Goal: Find specific page/section: Find specific page/section

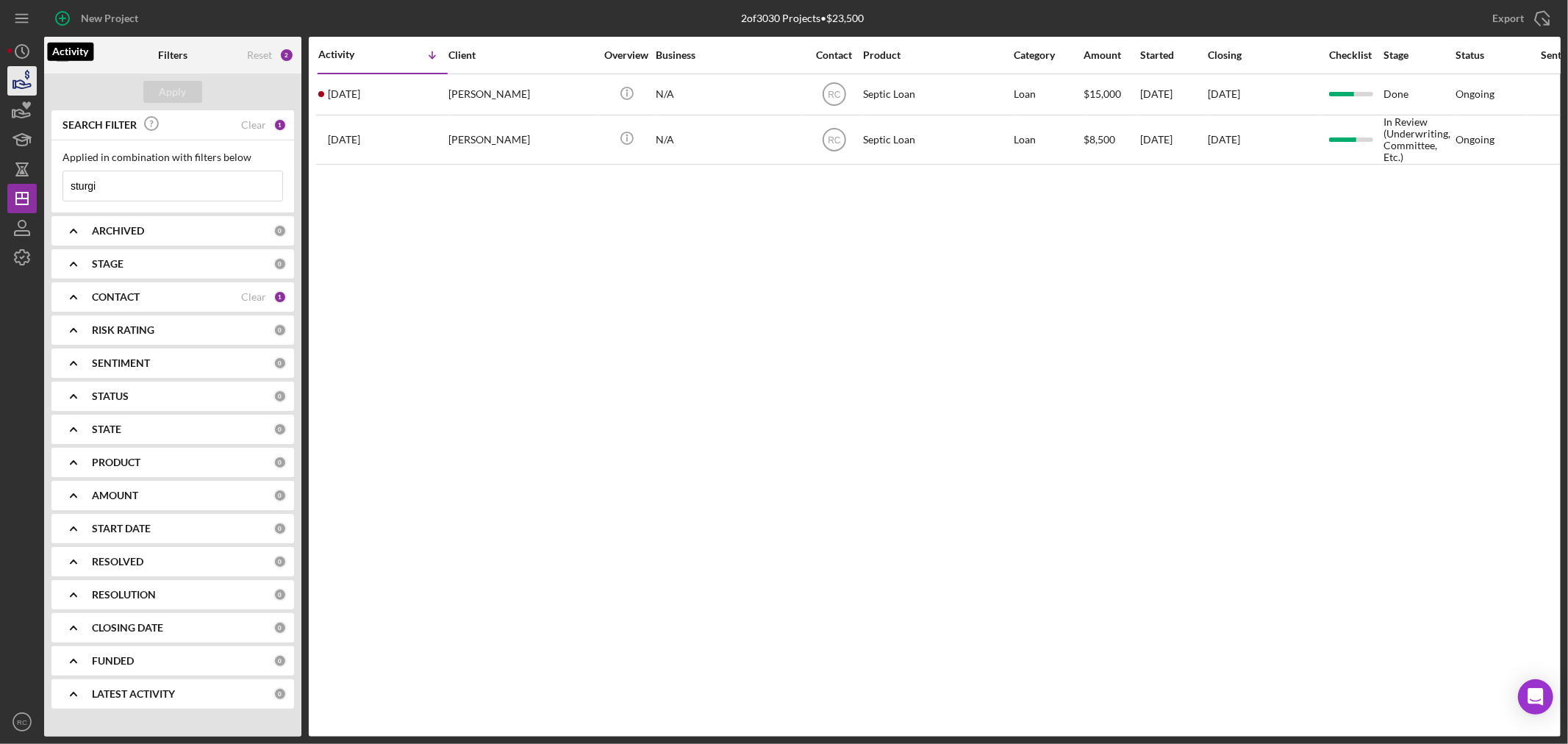
drag, startPoint x: 17, startPoint y: 58, endPoint x: 31, endPoint y: 67, distance: 16.6
click at [17, 58] on icon "Icon/History" at bounding box center [22, 51] width 36 height 36
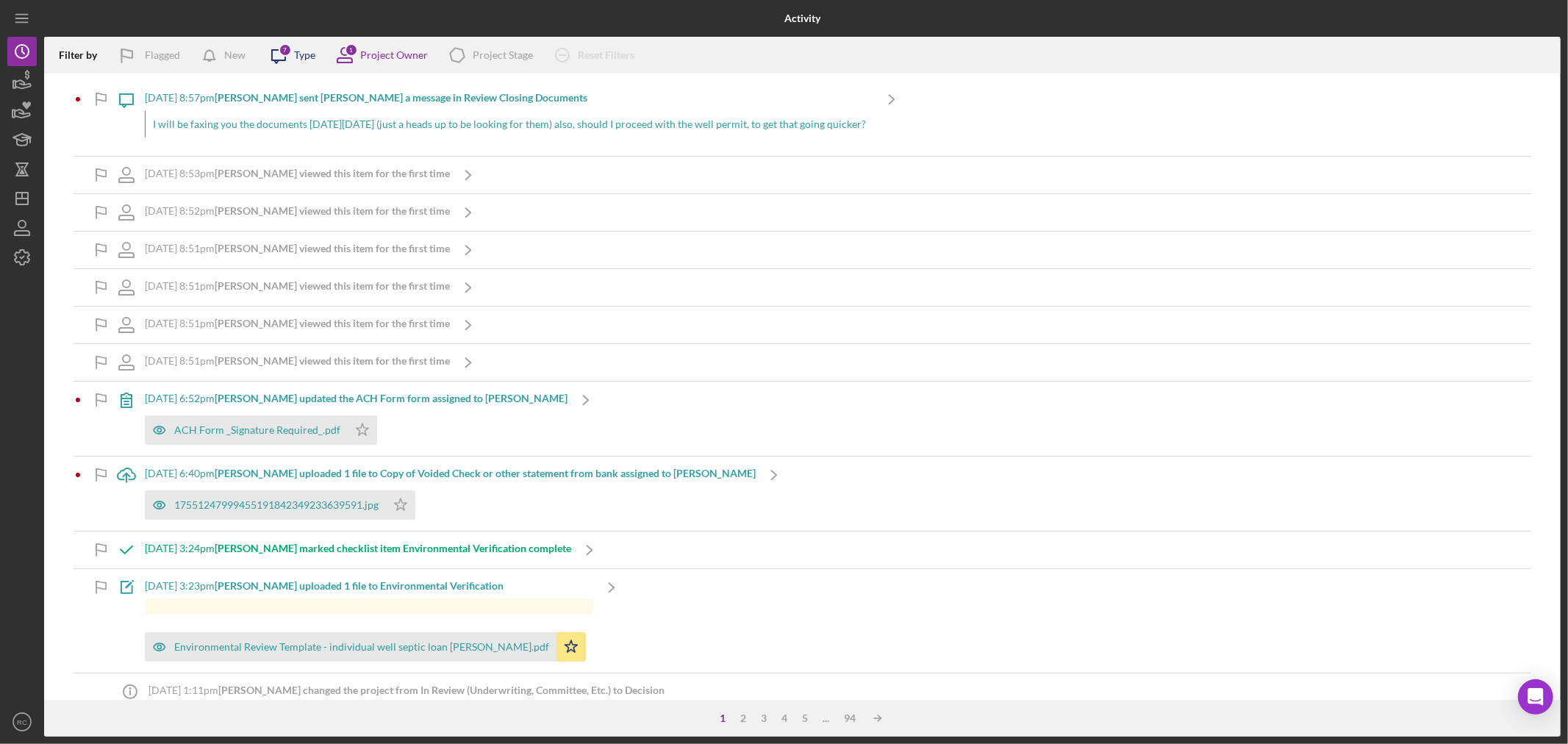
click at [302, 61] on div "Icon/Message 7 Type" at bounding box center [287, 55] width 55 height 36
click at [233, 54] on div "New" at bounding box center [235, 55] width 21 height 30
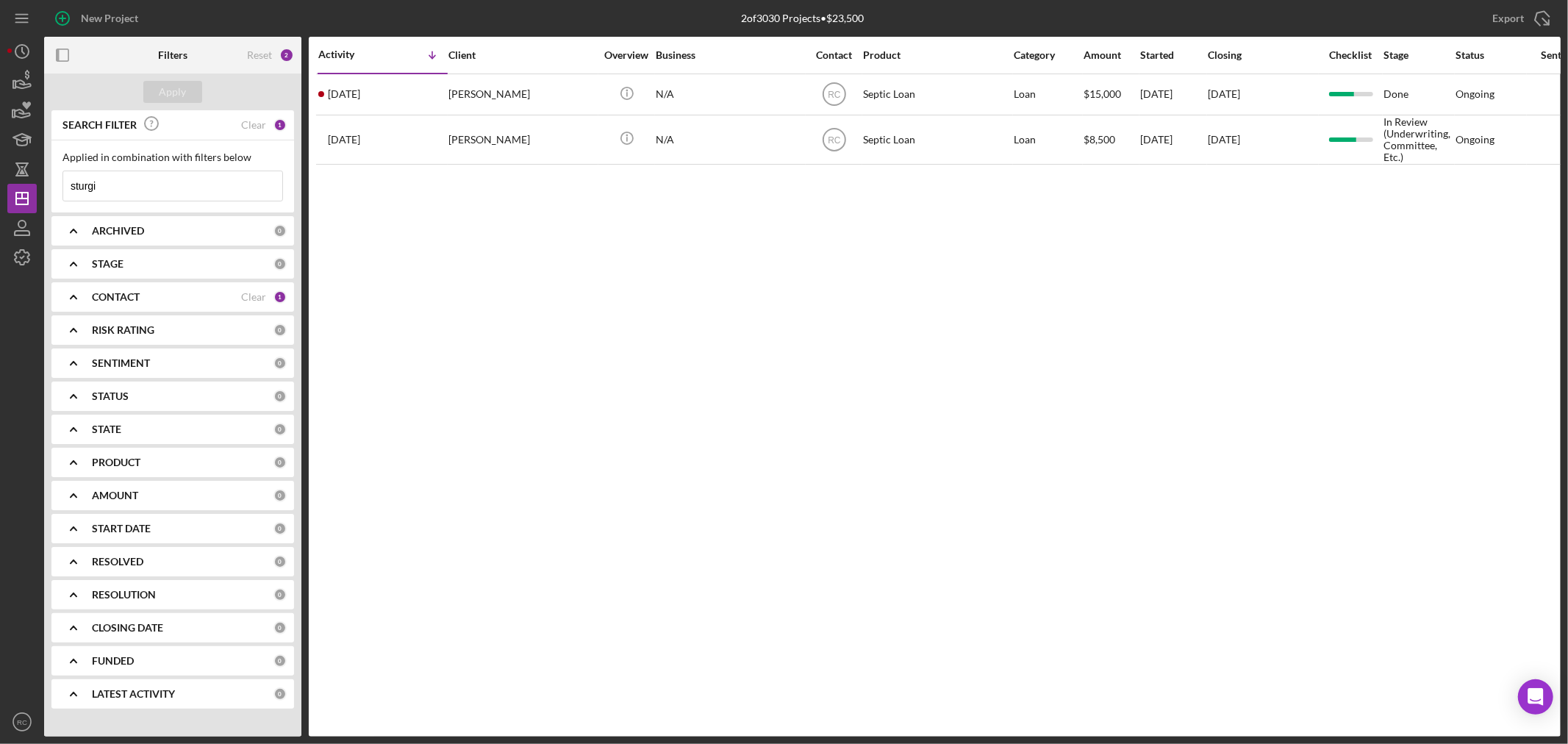
click at [138, 177] on input "sturgi" at bounding box center [173, 186] width 219 height 30
click at [0, 185] on div "New Project 2 of 3030 Projects • $23,500 sturgi Export Icon/Export Filters Rese…" at bounding box center [784, 372] width 1568 height 744
drag, startPoint x: 155, startPoint y: 190, endPoint x: 0, endPoint y: 181, distance: 155.3
click at [0, 181] on div "New Project 2 of 3030 Projects • $23,500 sturgi Export Icon/Export Filters Rese…" at bounding box center [784, 372] width 1568 height 744
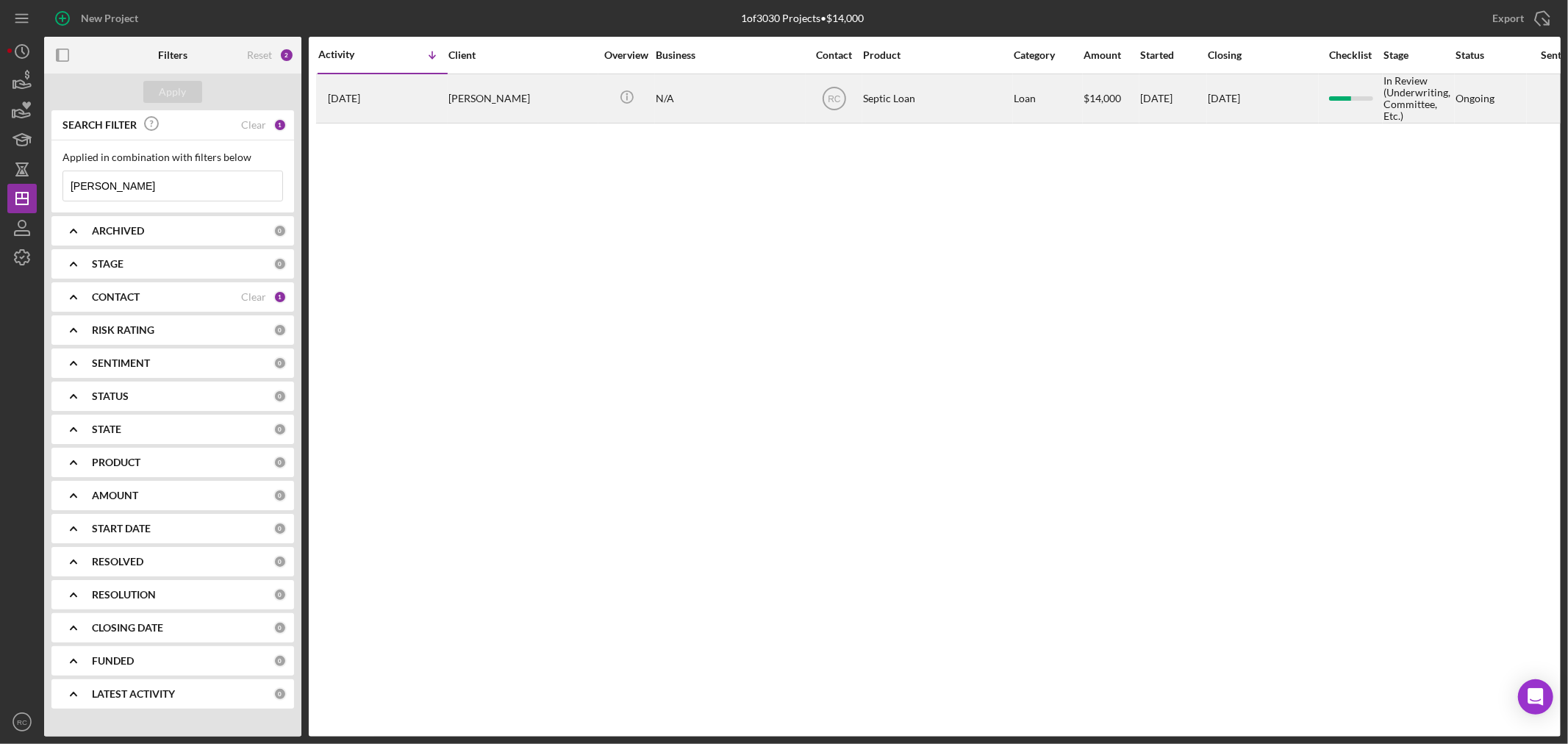
type input "moyer"
click at [433, 97] on div "1 week ago Brent Moyer" at bounding box center [383, 98] width 129 height 47
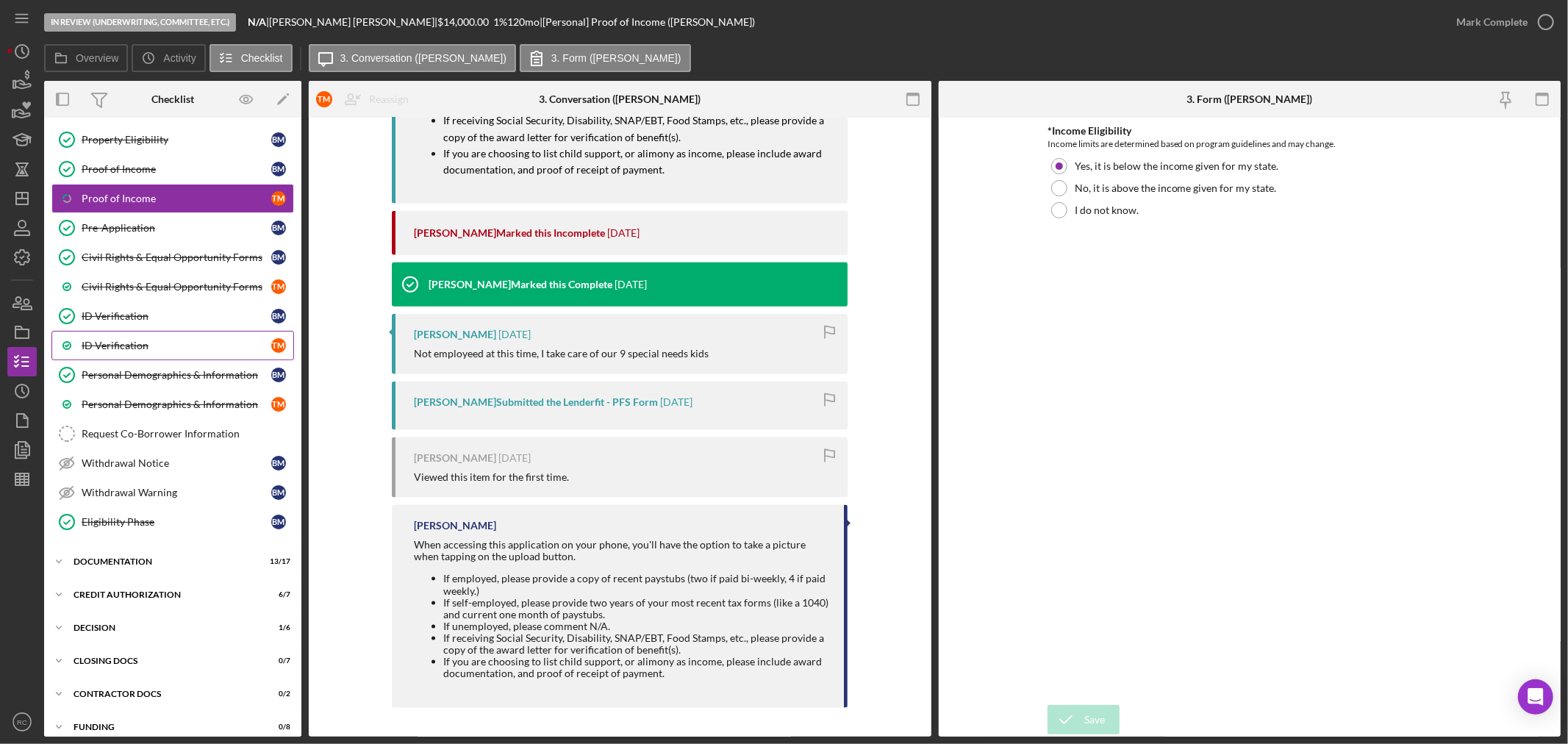
scroll to position [135, 0]
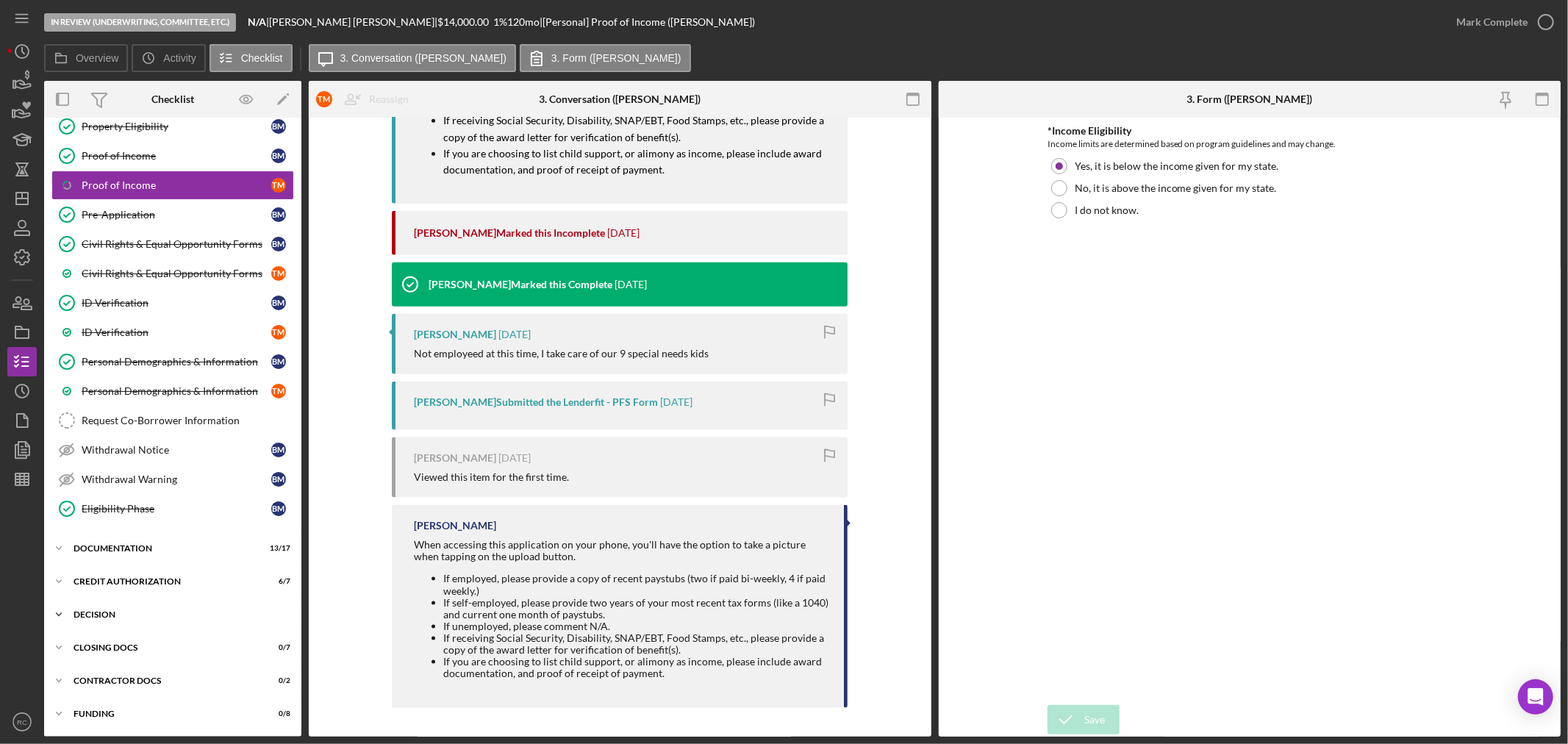
click at [155, 607] on div "Icon/Expander Decision 1 / 6" at bounding box center [173, 614] width 257 height 30
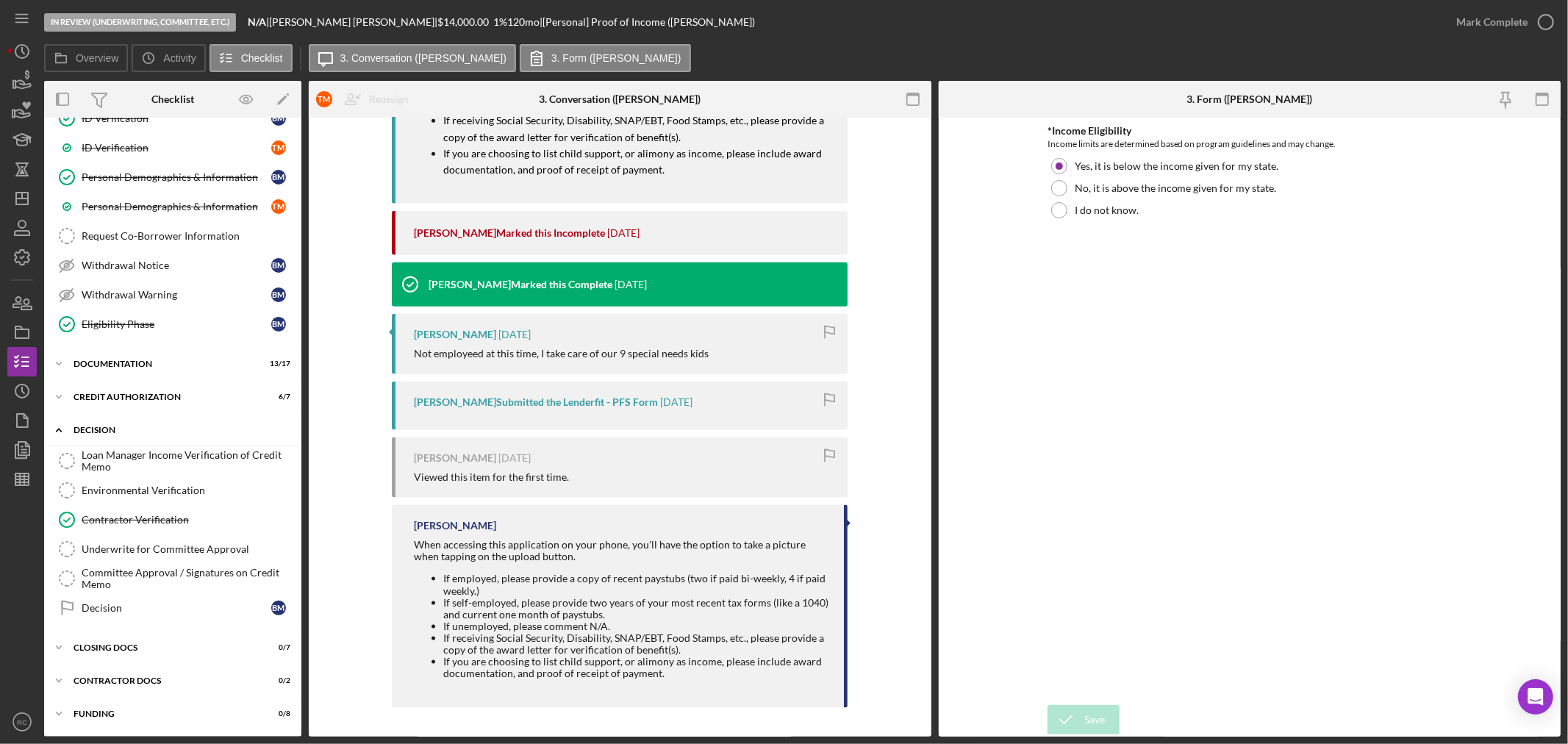
click at [103, 417] on div "Icon/Expander Decision 1 / 6" at bounding box center [173, 430] width 257 height 30
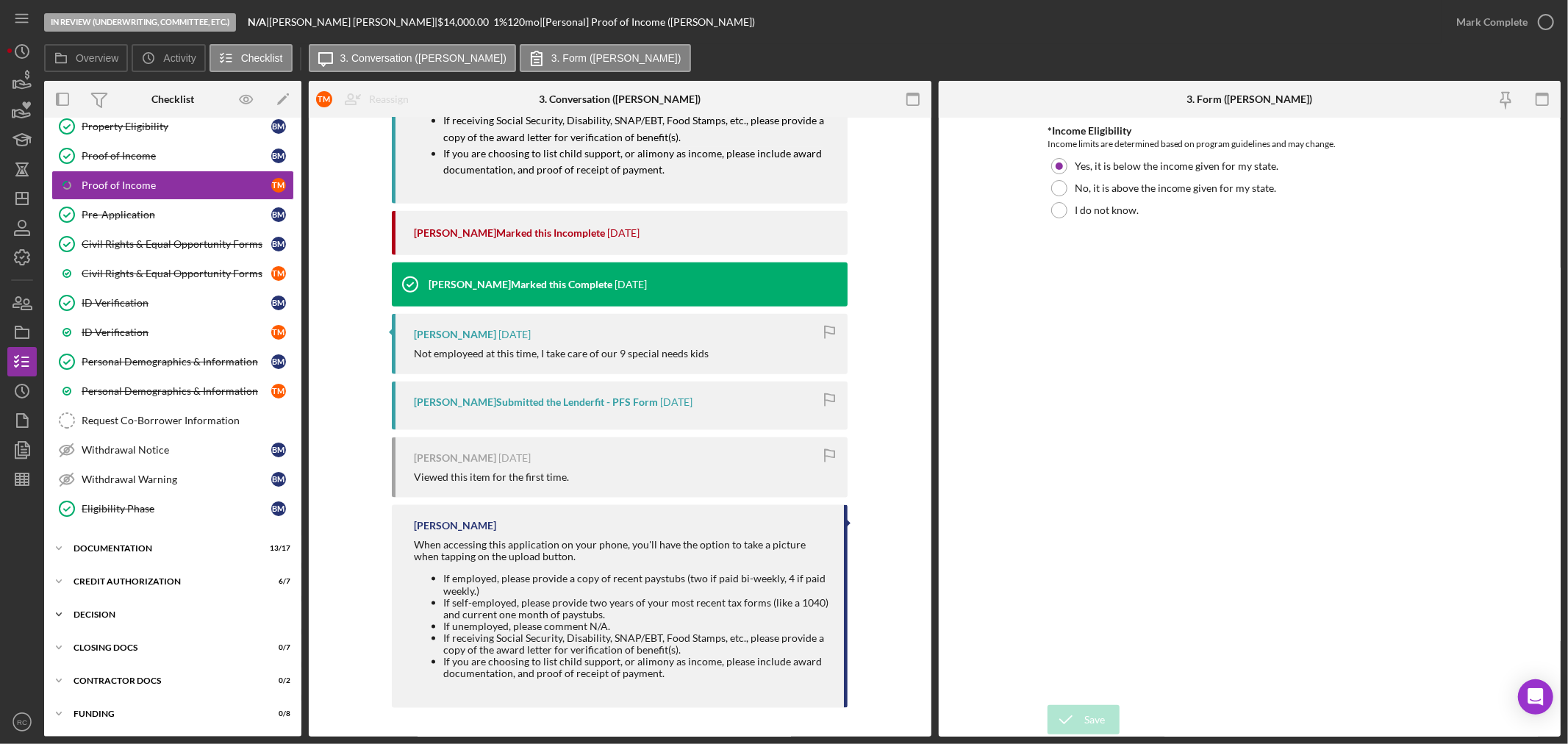
click at [104, 621] on div "Icon/Expander Decision 1 / 6" at bounding box center [173, 614] width 257 height 30
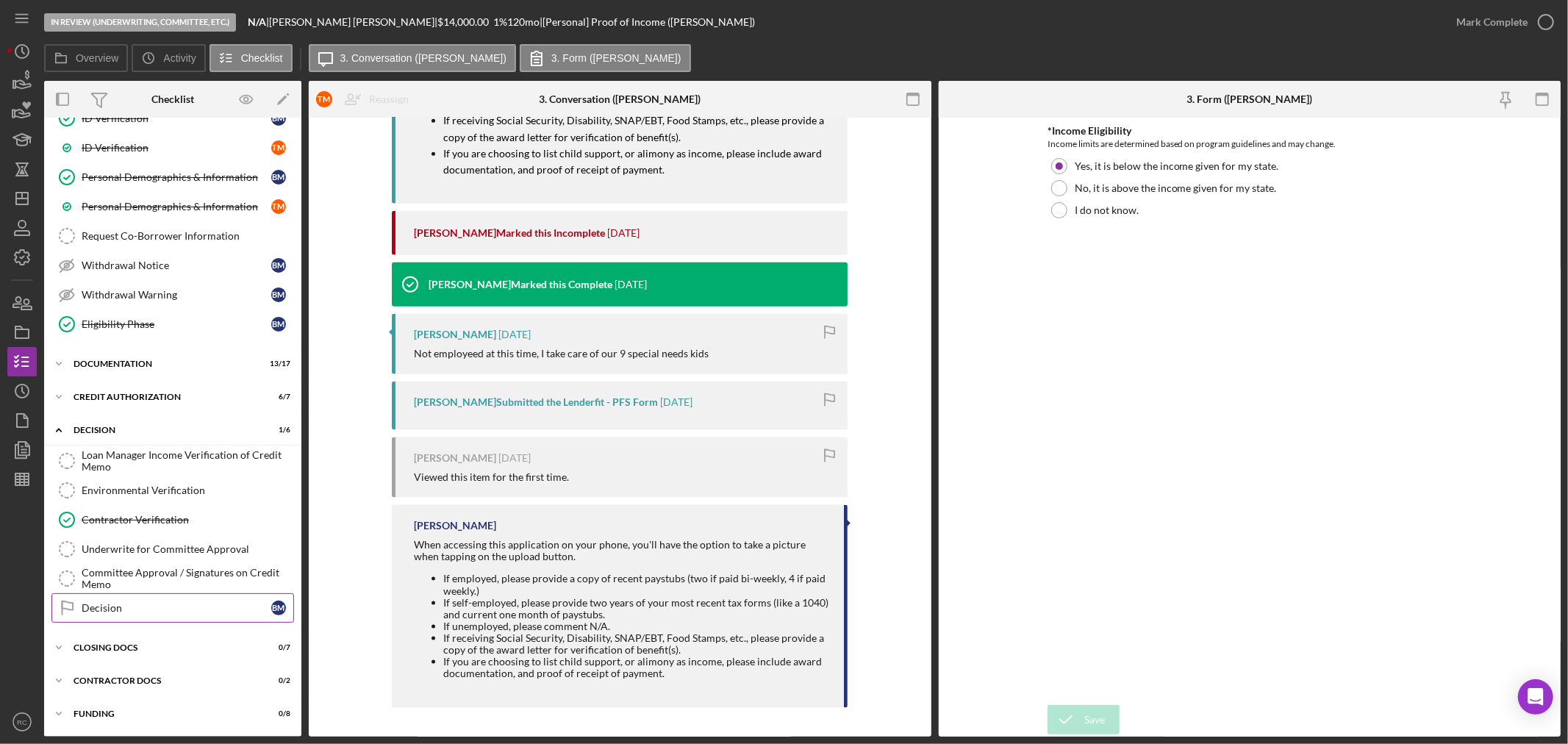
click at [121, 602] on div "Decision" at bounding box center [176, 608] width 190 height 12
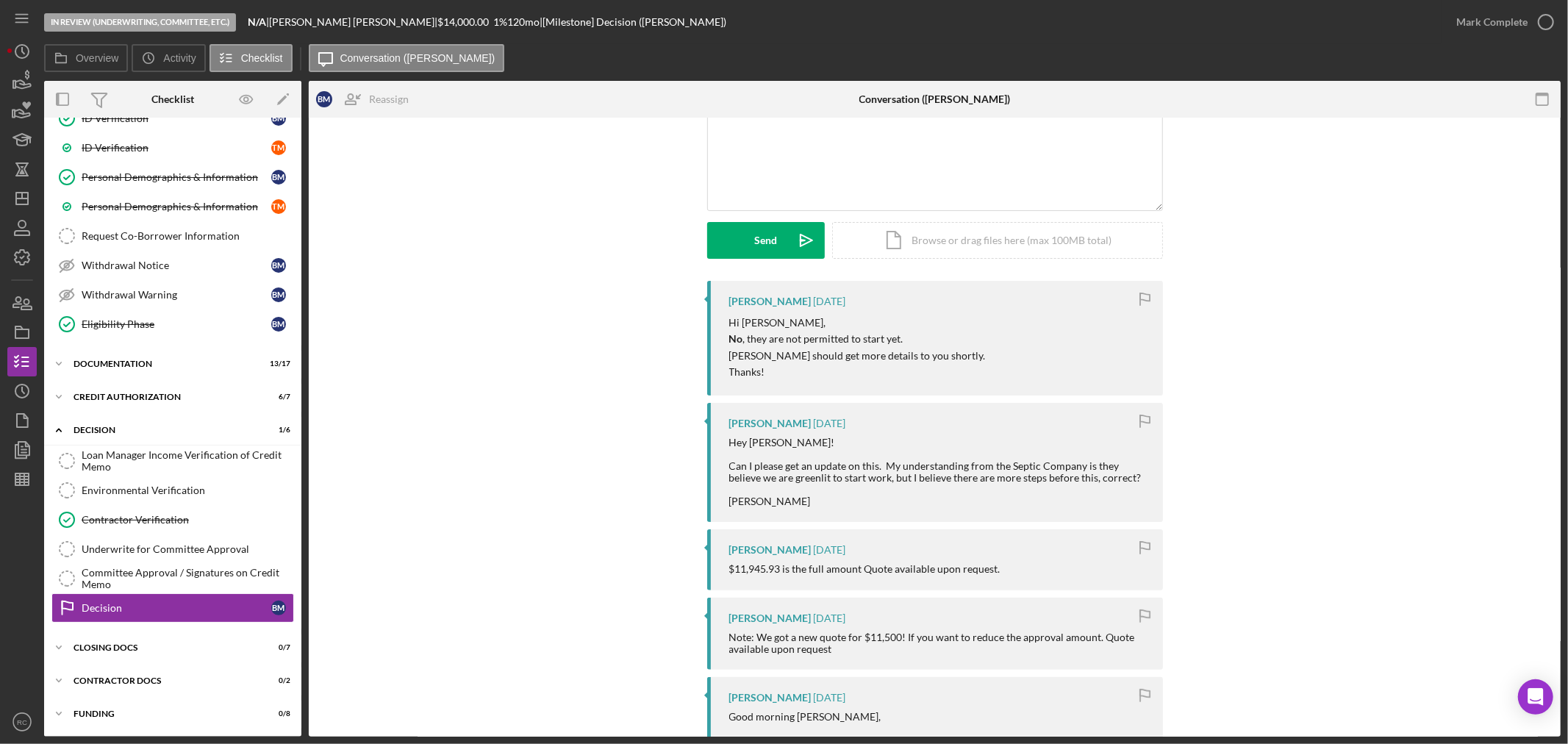
scroll to position [100, 0]
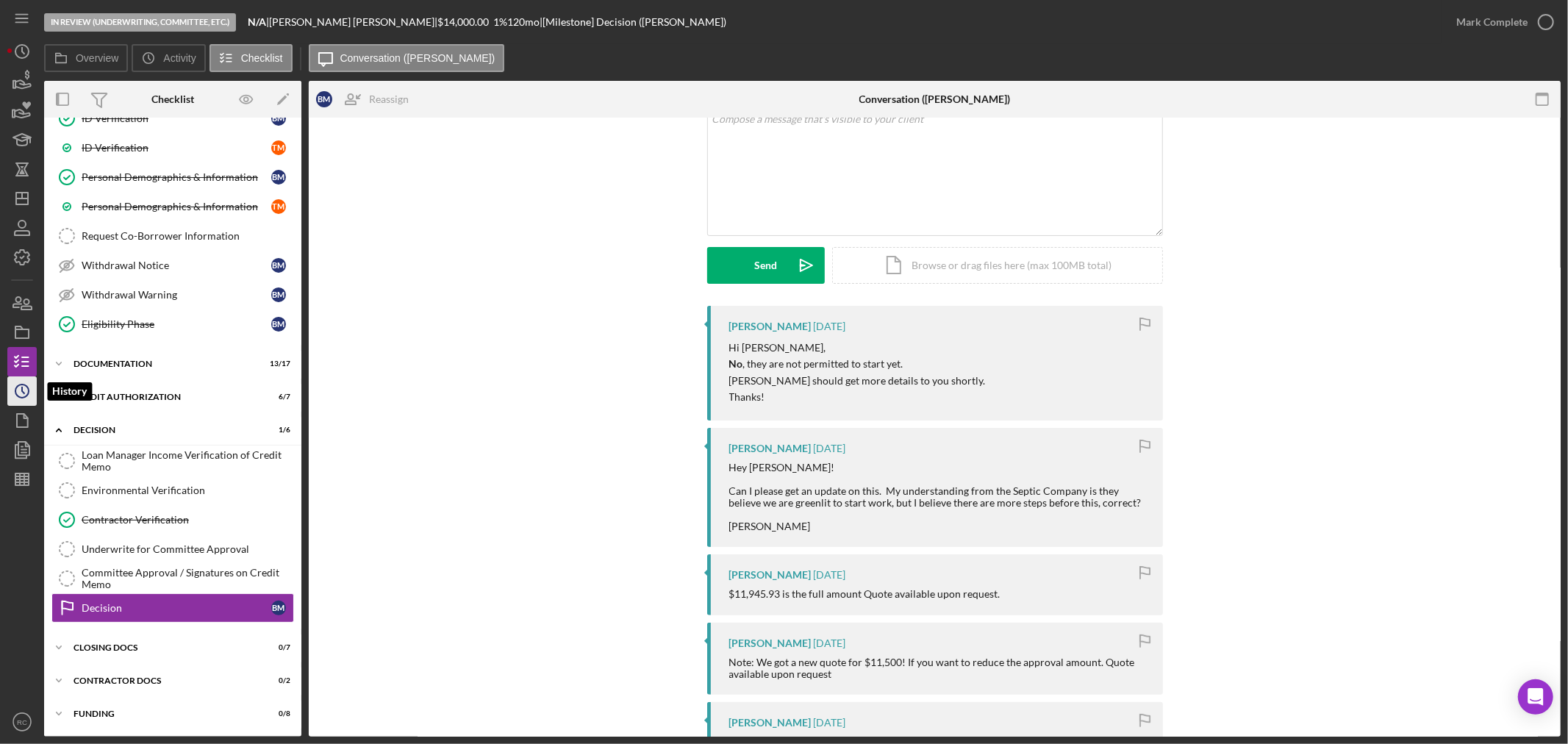
click at [11, 384] on icon "Icon/History" at bounding box center [22, 391] width 36 height 36
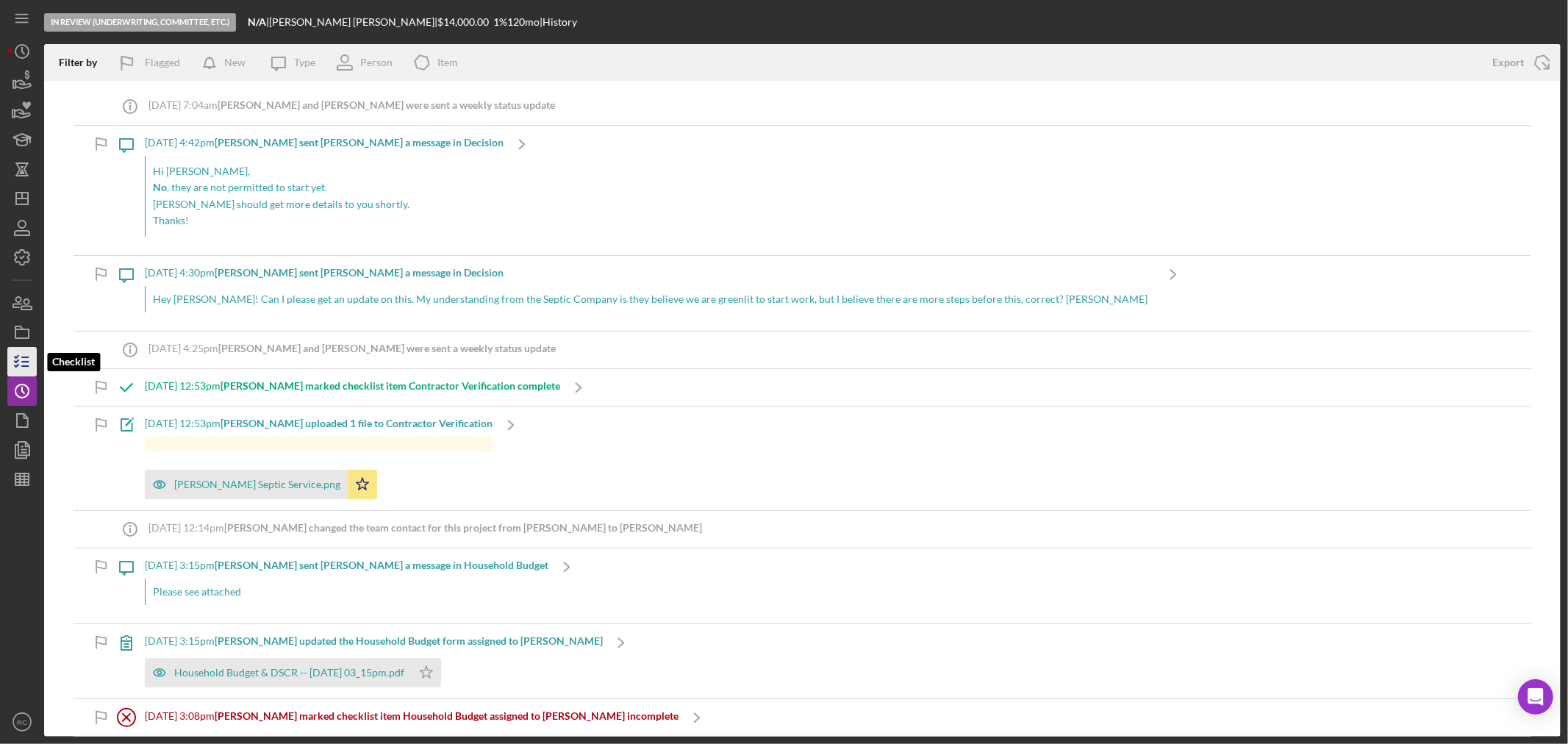
drag, startPoint x: 27, startPoint y: 360, endPoint x: 35, endPoint y: 363, distance: 8.5
click at [27, 361] on line "button" at bounding box center [25, 361] width 7 height 0
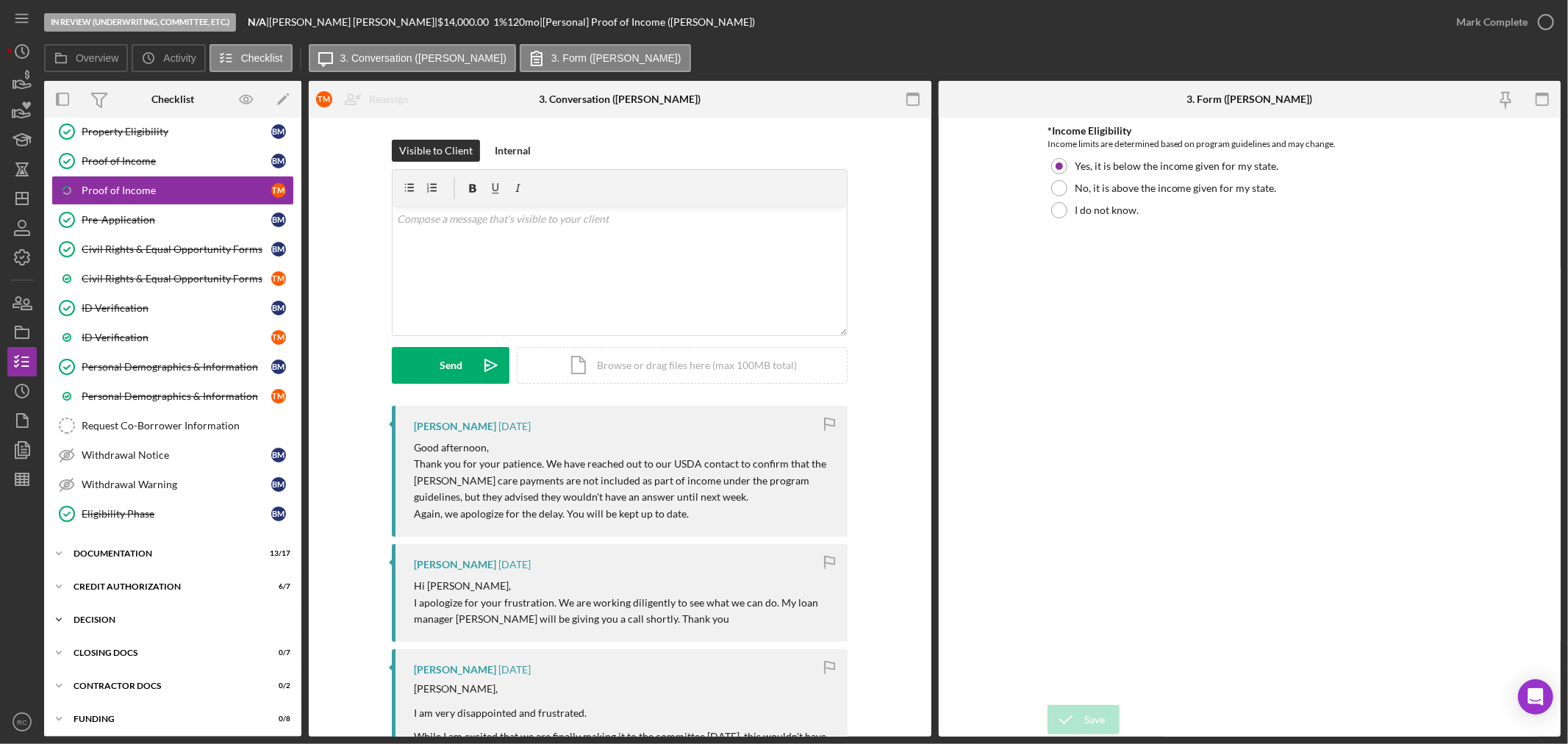
scroll to position [135, 0]
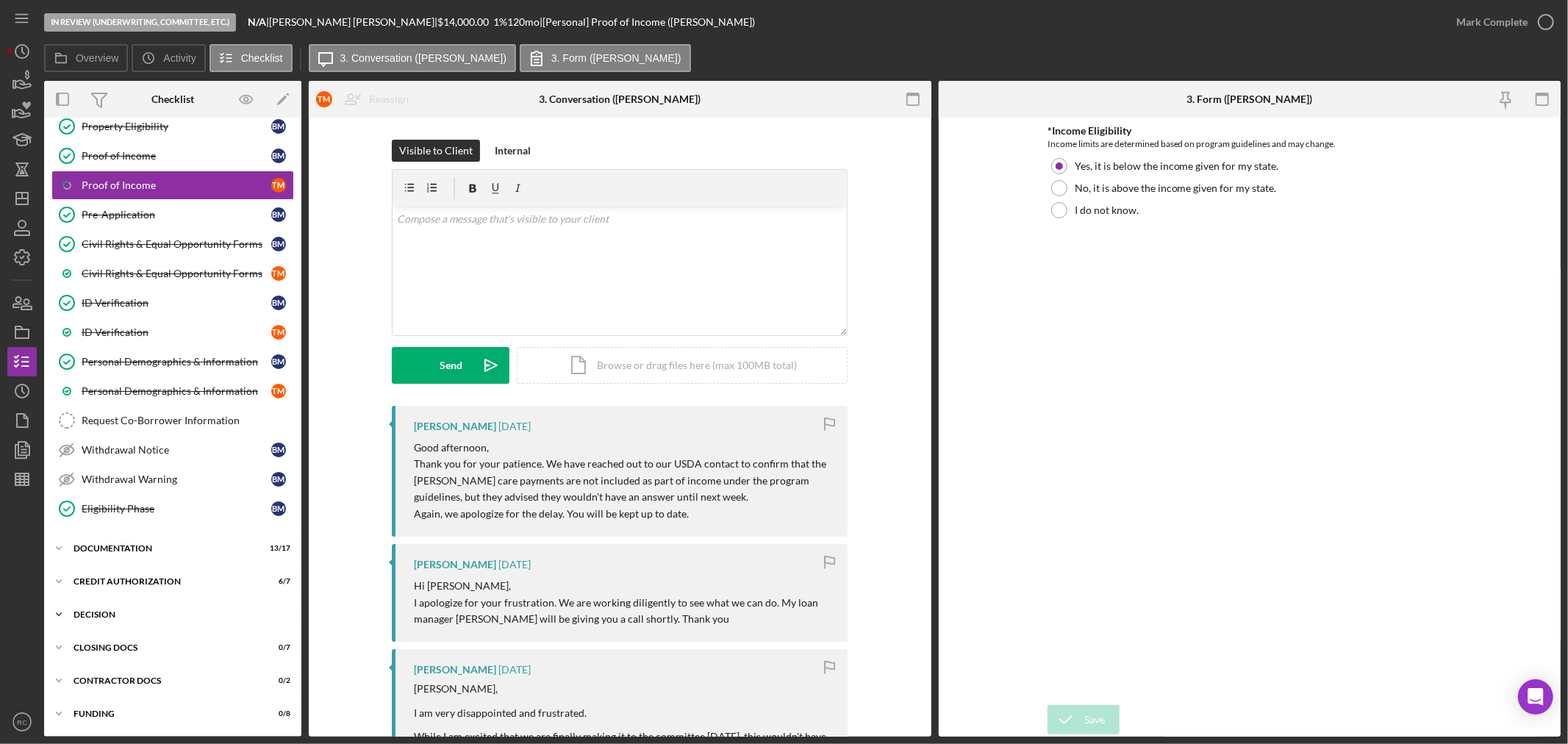
click at [140, 621] on div "Icon/Expander Decision 1 / 6" at bounding box center [173, 614] width 257 height 30
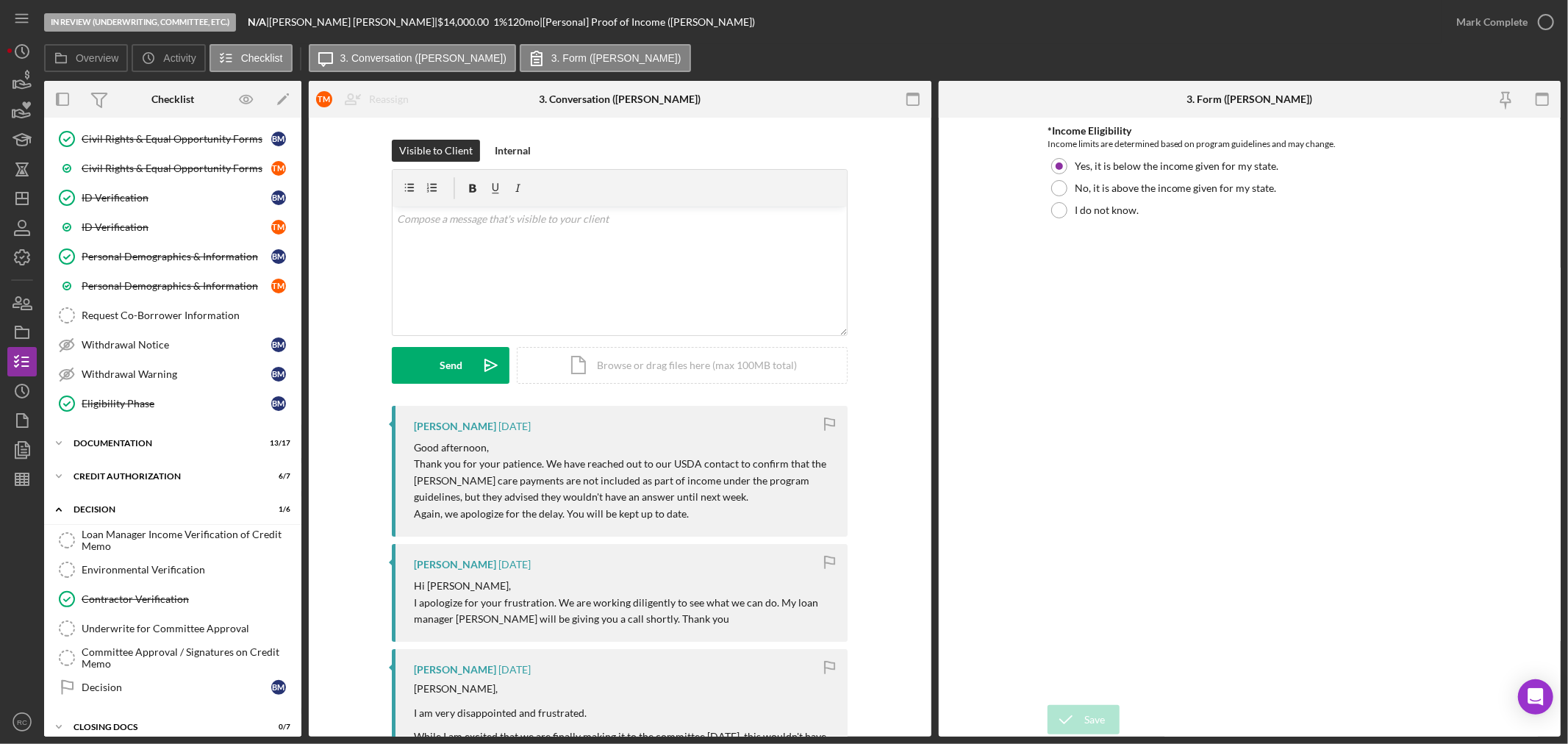
scroll to position [320, 0]
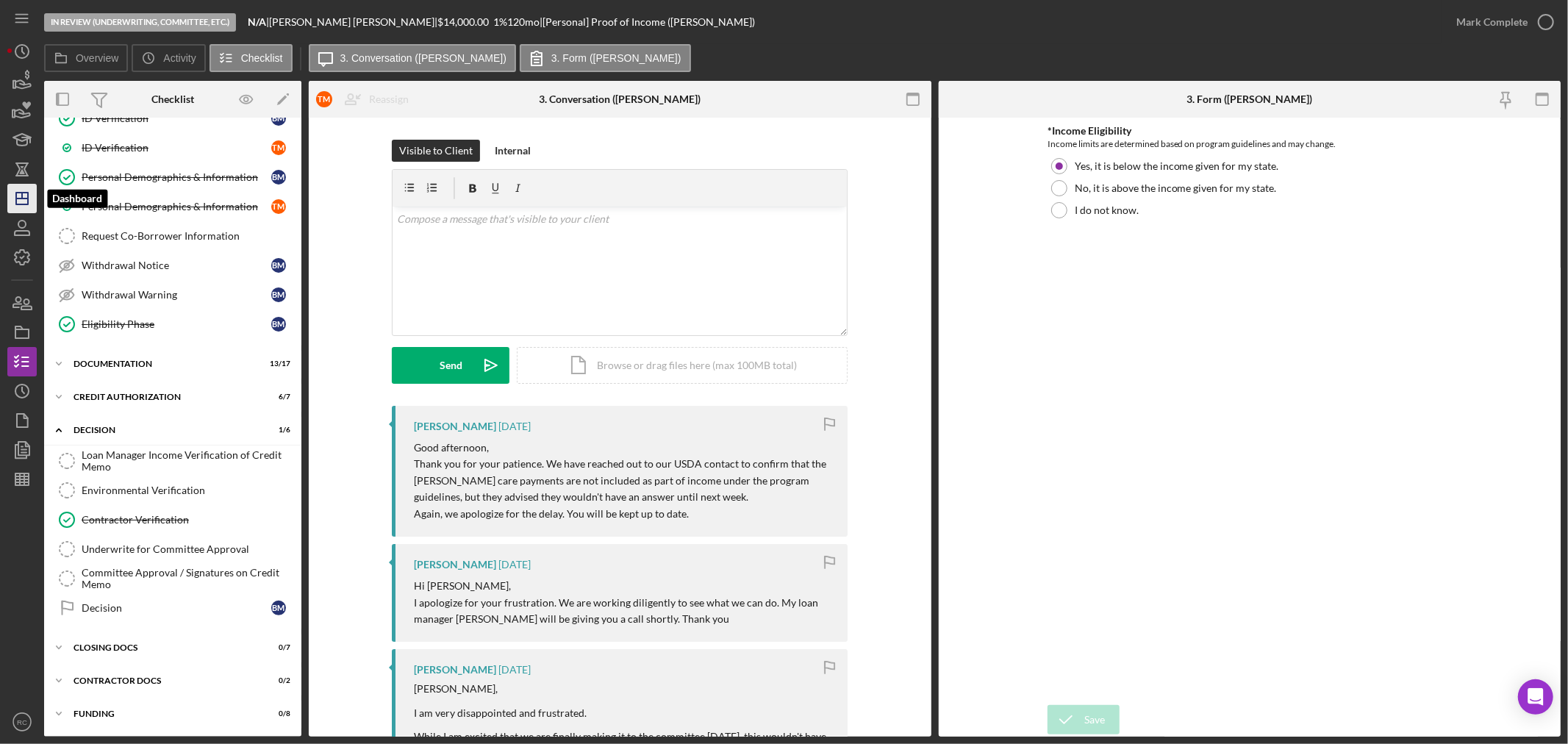
click at [28, 194] on polygon "button" at bounding box center [22, 198] width 12 height 12
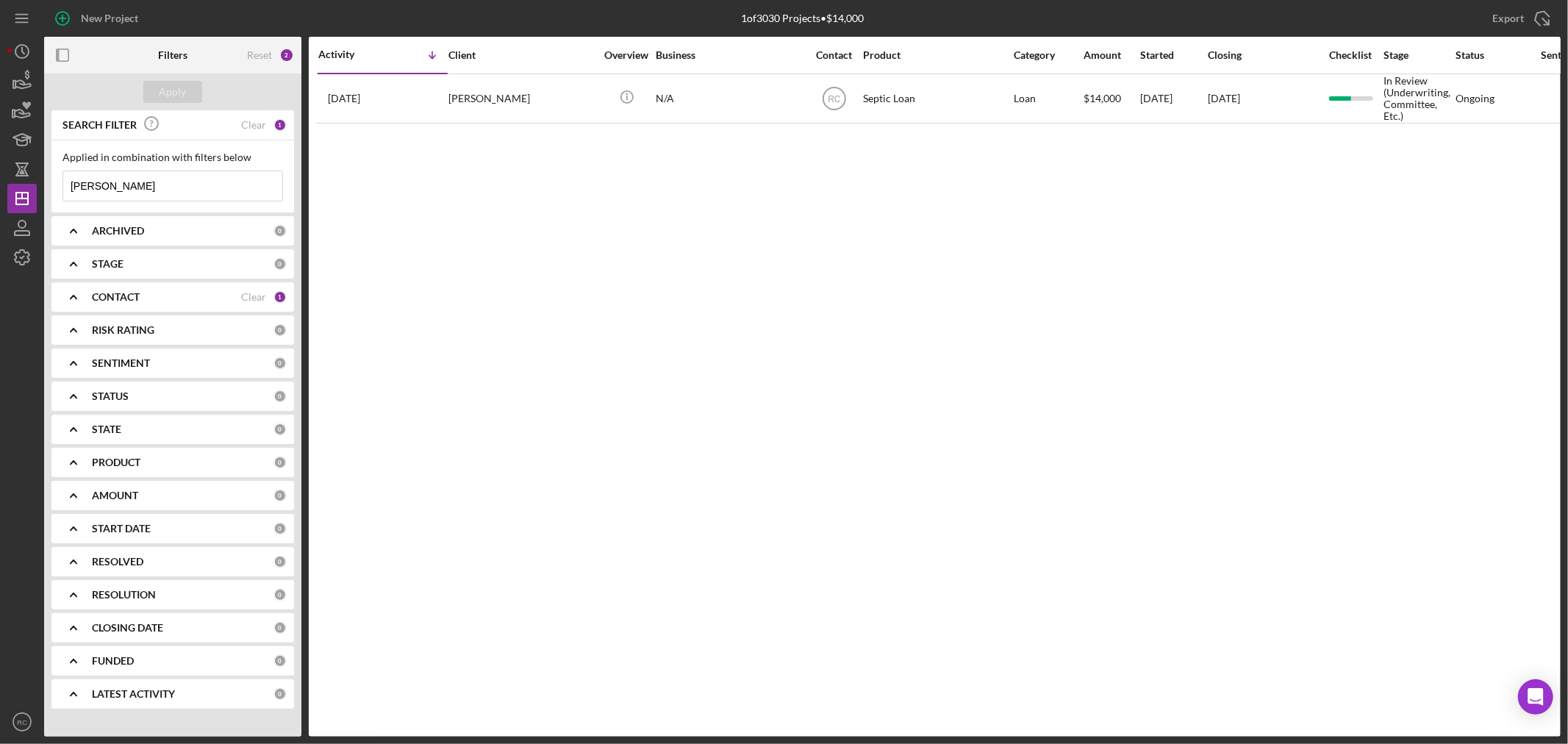
click at [154, 184] on input "moyer" at bounding box center [173, 186] width 219 height 30
drag, startPoint x: 154, startPoint y: 184, endPoint x: 1, endPoint y: 167, distance: 153.9
click at [0, 167] on div "New Project 1 of 3030 Projects • $14,000 moyer Export Icon/Export Filters Reset…" at bounding box center [784, 372] width 1568 height 744
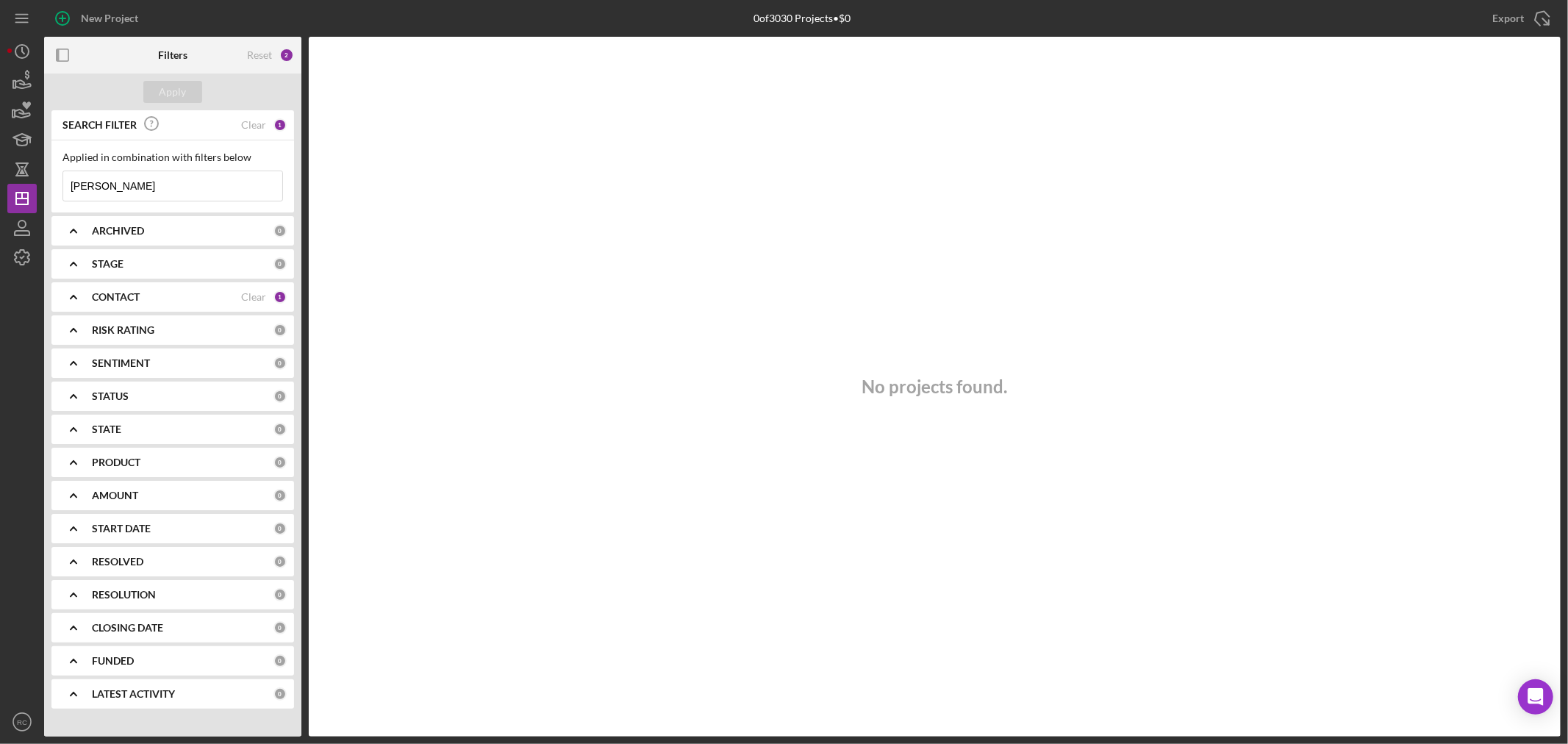
drag, startPoint x: 130, startPoint y: 181, endPoint x: 6, endPoint y: 172, distance: 124.3
click at [2, 167] on div "New Project 0 of 3030 Projects • $0 moyer Export Icon/Export Filters Reset 2 Ap…" at bounding box center [784, 372] width 1568 height 744
type input "h"
click at [244, 297] on div "Clear" at bounding box center [253, 297] width 25 height 12
click at [130, 187] on input at bounding box center [173, 186] width 219 height 30
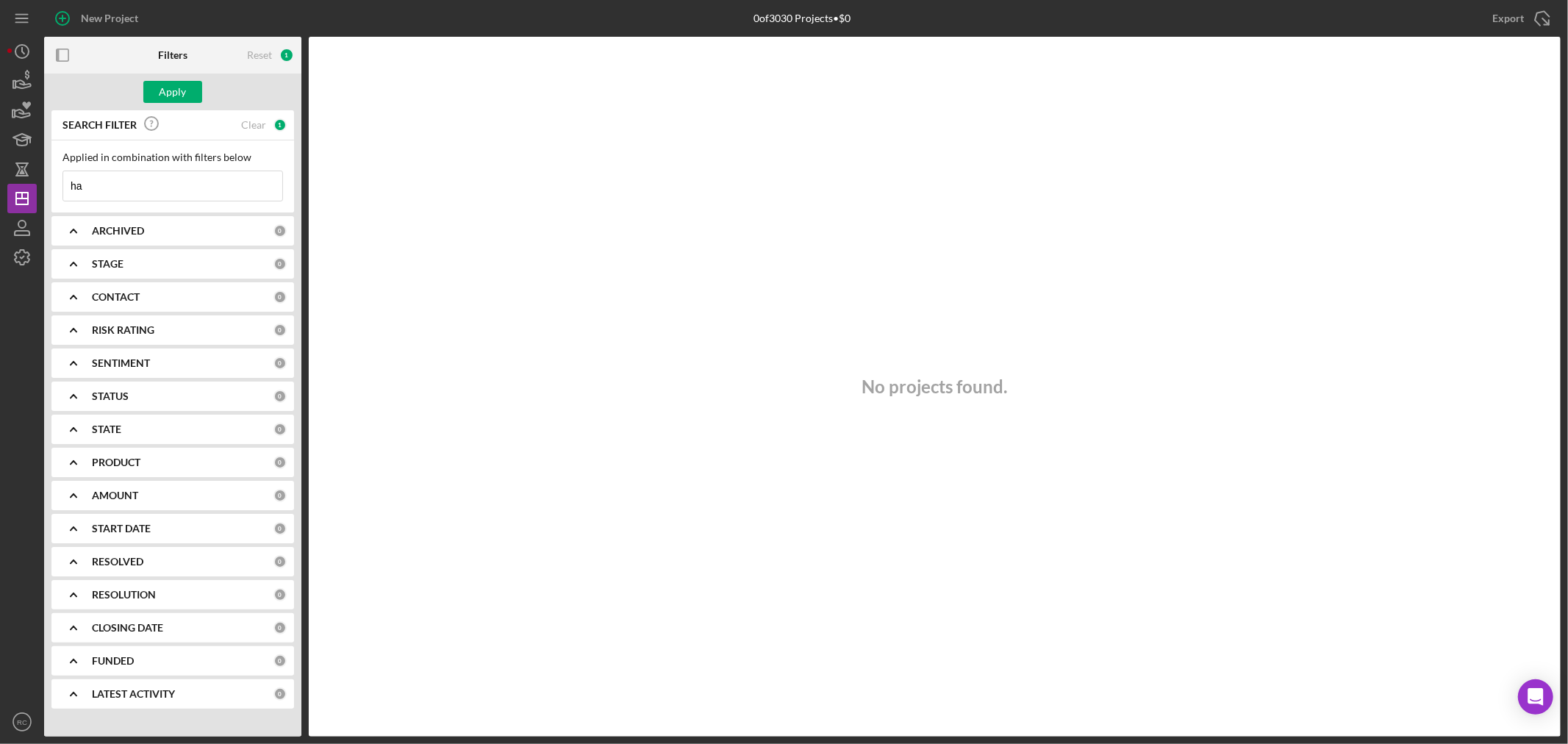
type input "h"
type input "frank"
click at [173, 88] on div "Apply" at bounding box center [173, 91] width 27 height 22
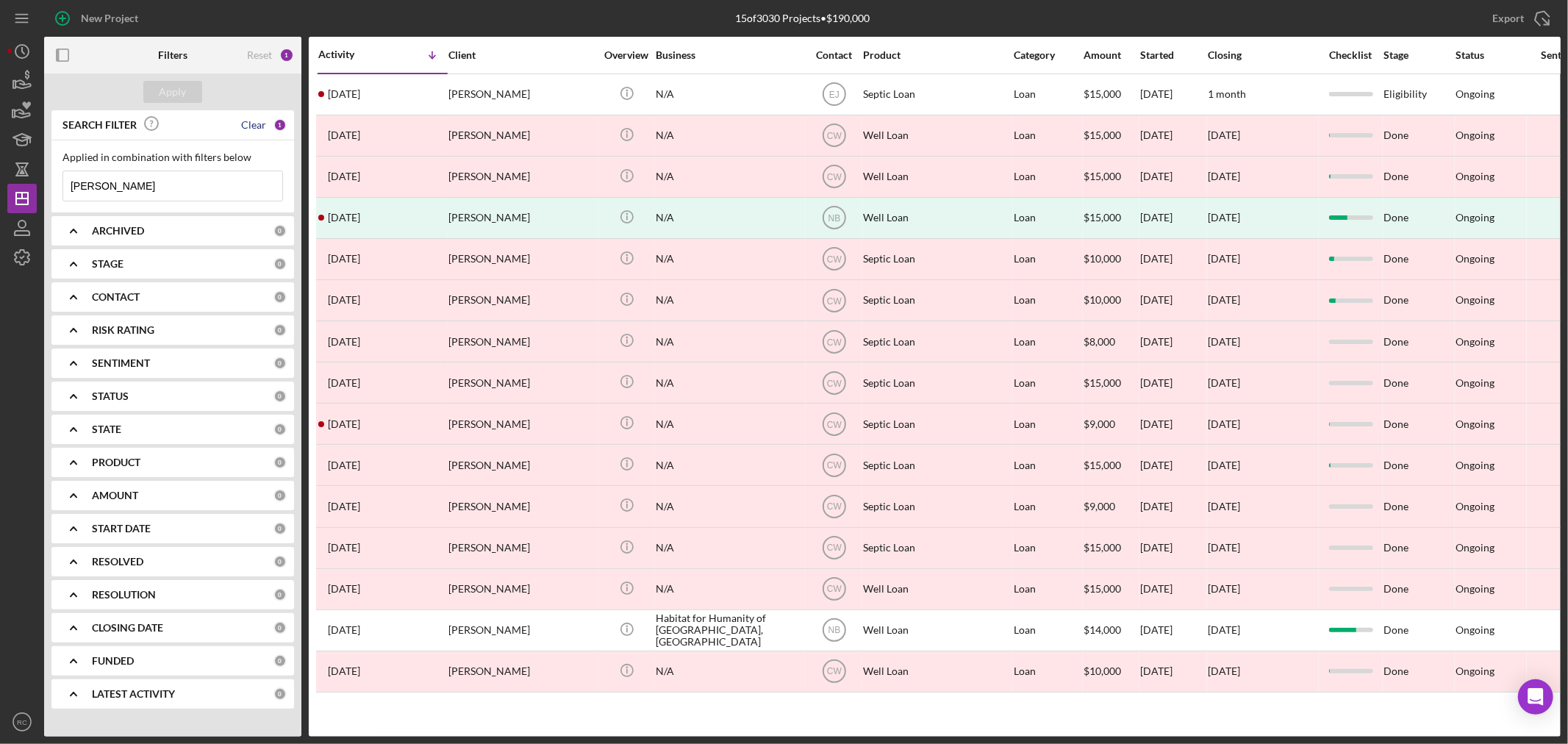
click at [250, 128] on div "Clear" at bounding box center [253, 125] width 25 height 12
click at [157, 90] on button "Apply" at bounding box center [172, 91] width 59 height 22
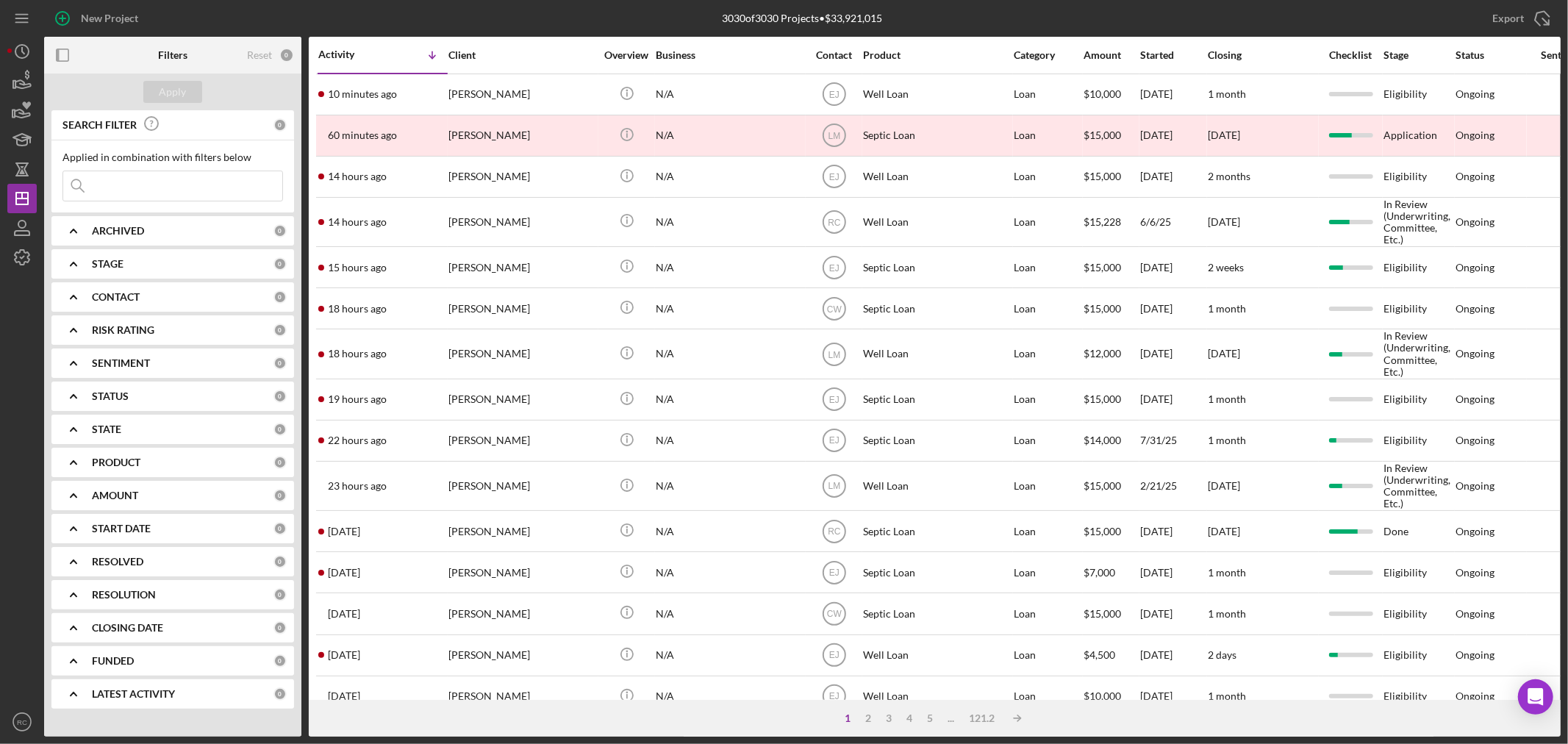
click at [132, 177] on input at bounding box center [173, 186] width 219 height 30
drag, startPoint x: 133, startPoint y: 177, endPoint x: 123, endPoint y: 199, distance: 24.2
click at [123, 199] on input at bounding box center [173, 186] width 219 height 30
click at [119, 184] on input at bounding box center [173, 186] width 219 height 30
paste input "8048325433"
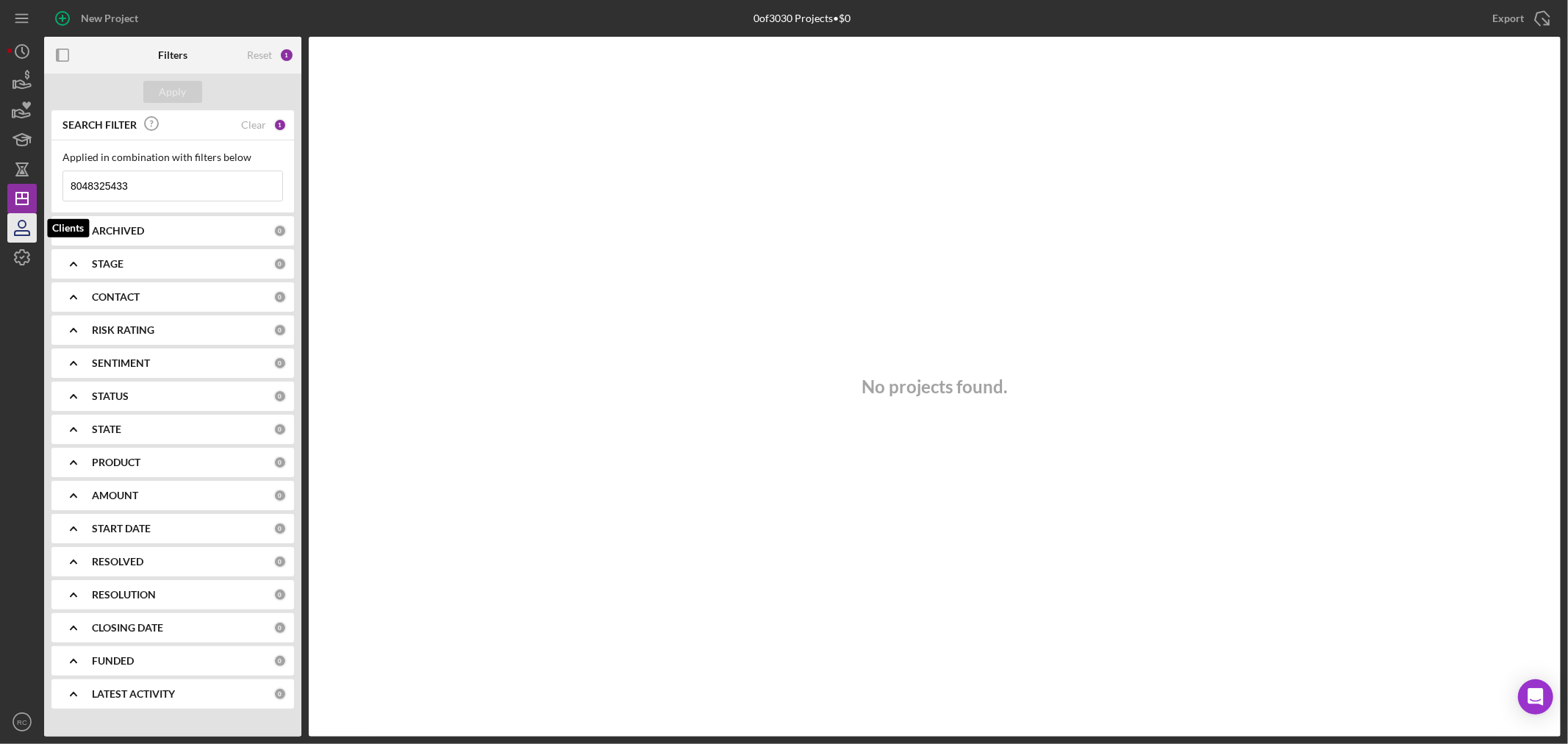
type input "8048325433"
click at [22, 233] on icon "button" at bounding box center [22, 227] width 36 height 36
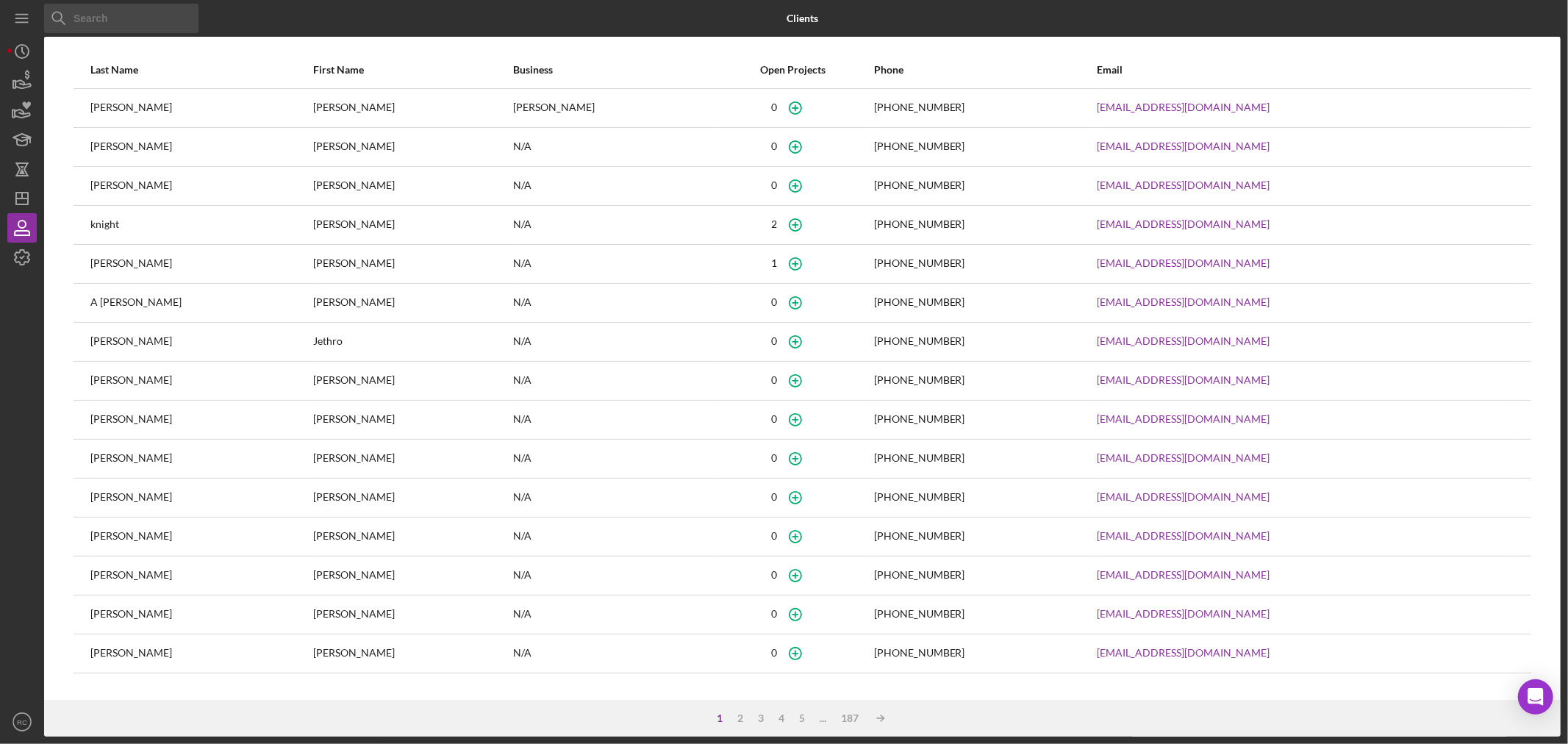
click at [150, 19] on input at bounding box center [121, 18] width 154 height 30
paste input "8048325433"
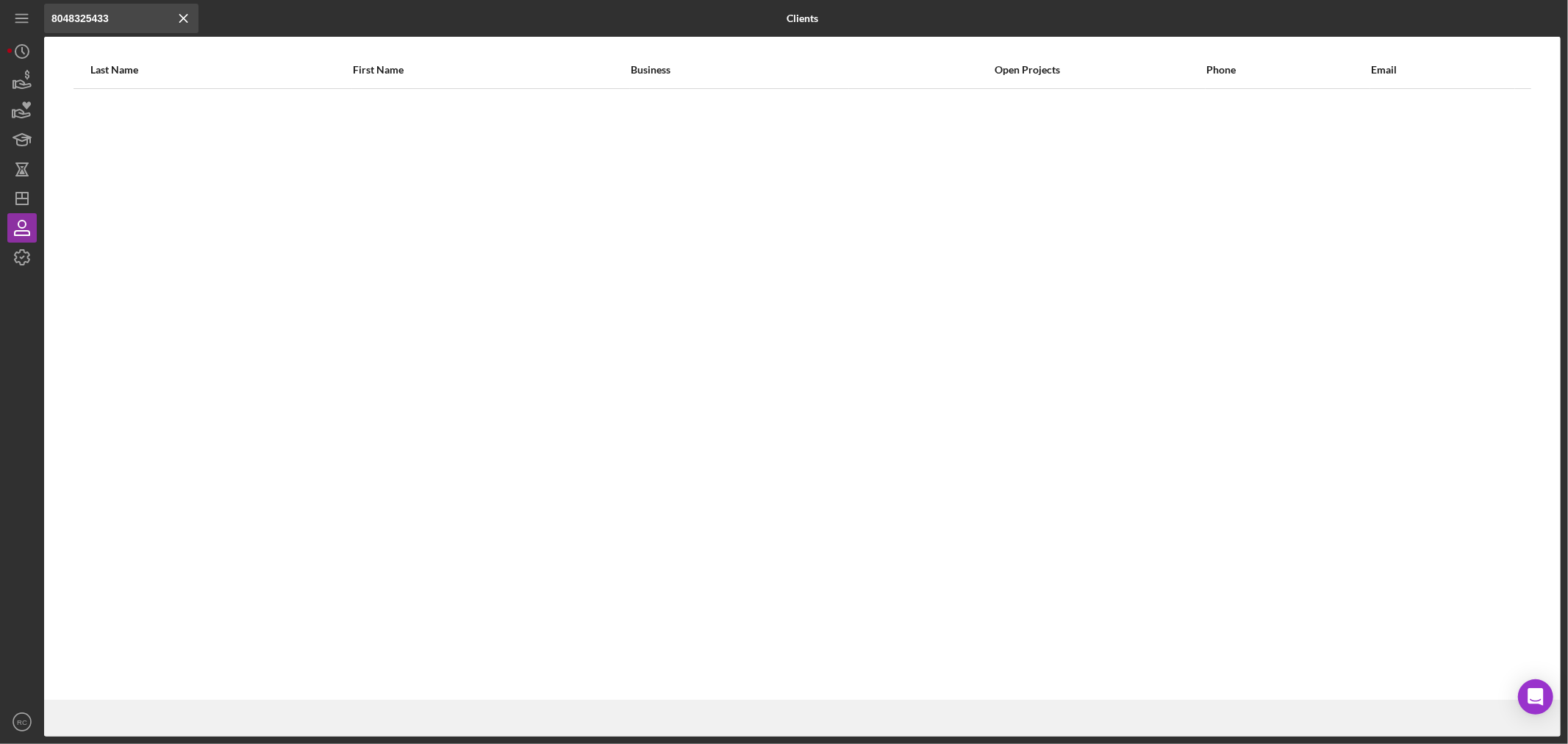
drag, startPoint x: 130, startPoint y: 19, endPoint x: 0, endPoint y: 14, distance: 130.1
click at [0, 14] on div "Icon/Menu Close 8048325433 Icon/Menu Close Clients Last Name First Name Busines…" at bounding box center [784, 372] width 1568 height 744
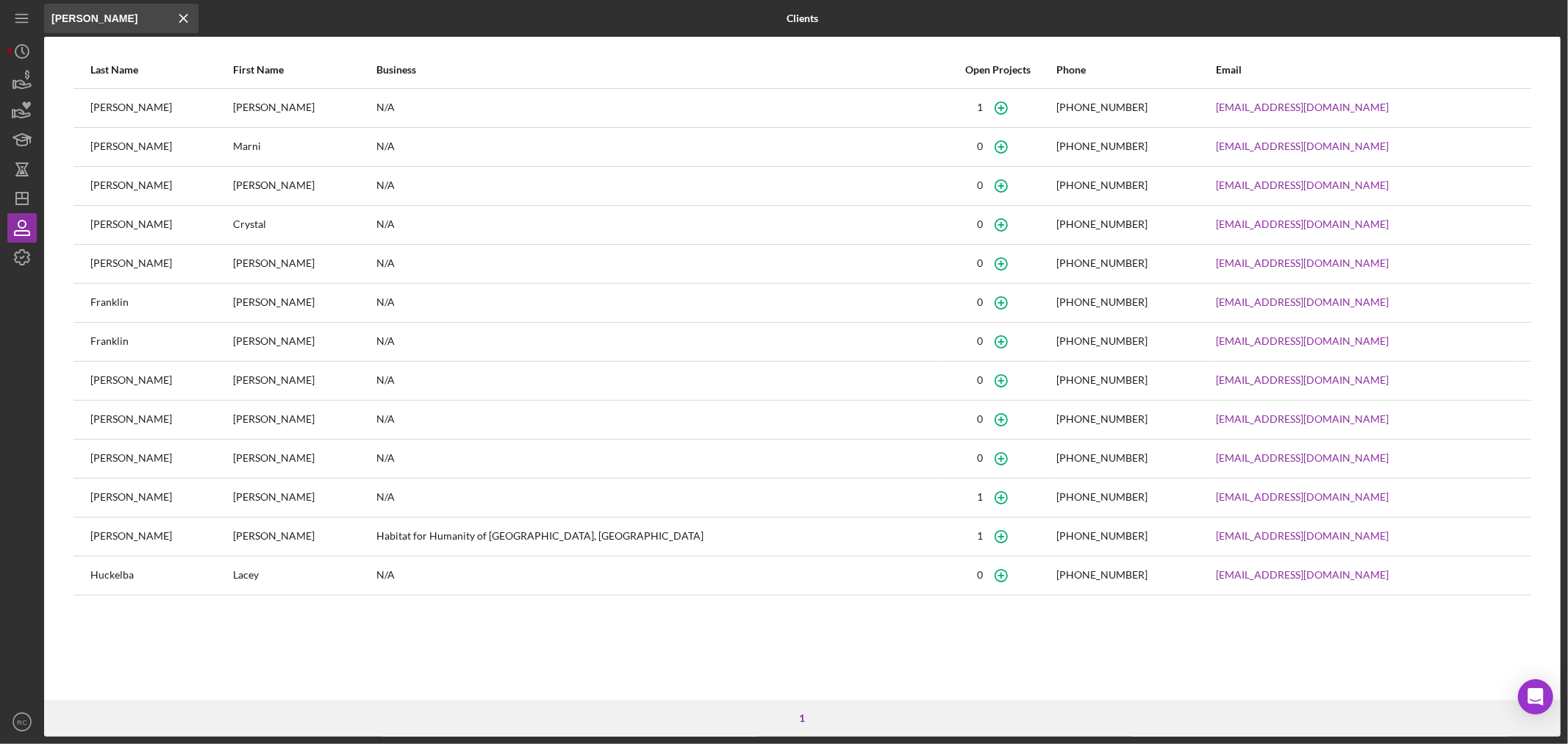
type input "frank"
click at [257, 68] on div "First Name" at bounding box center [303, 70] width 141 height 12
click at [174, 20] on icon "Icon/Menu Close" at bounding box center [183, 18] width 30 height 30
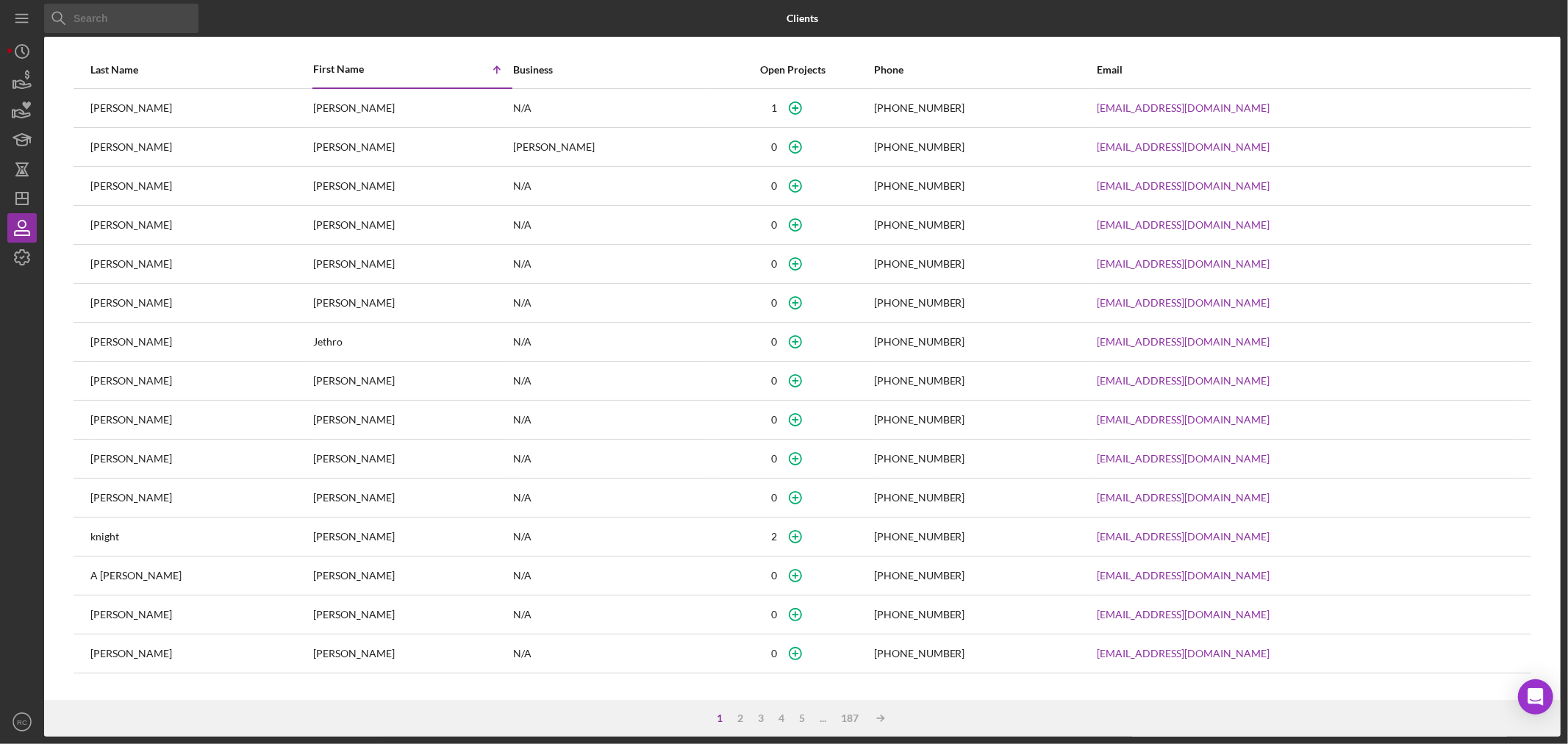
click at [143, 17] on input at bounding box center [121, 18] width 154 height 30
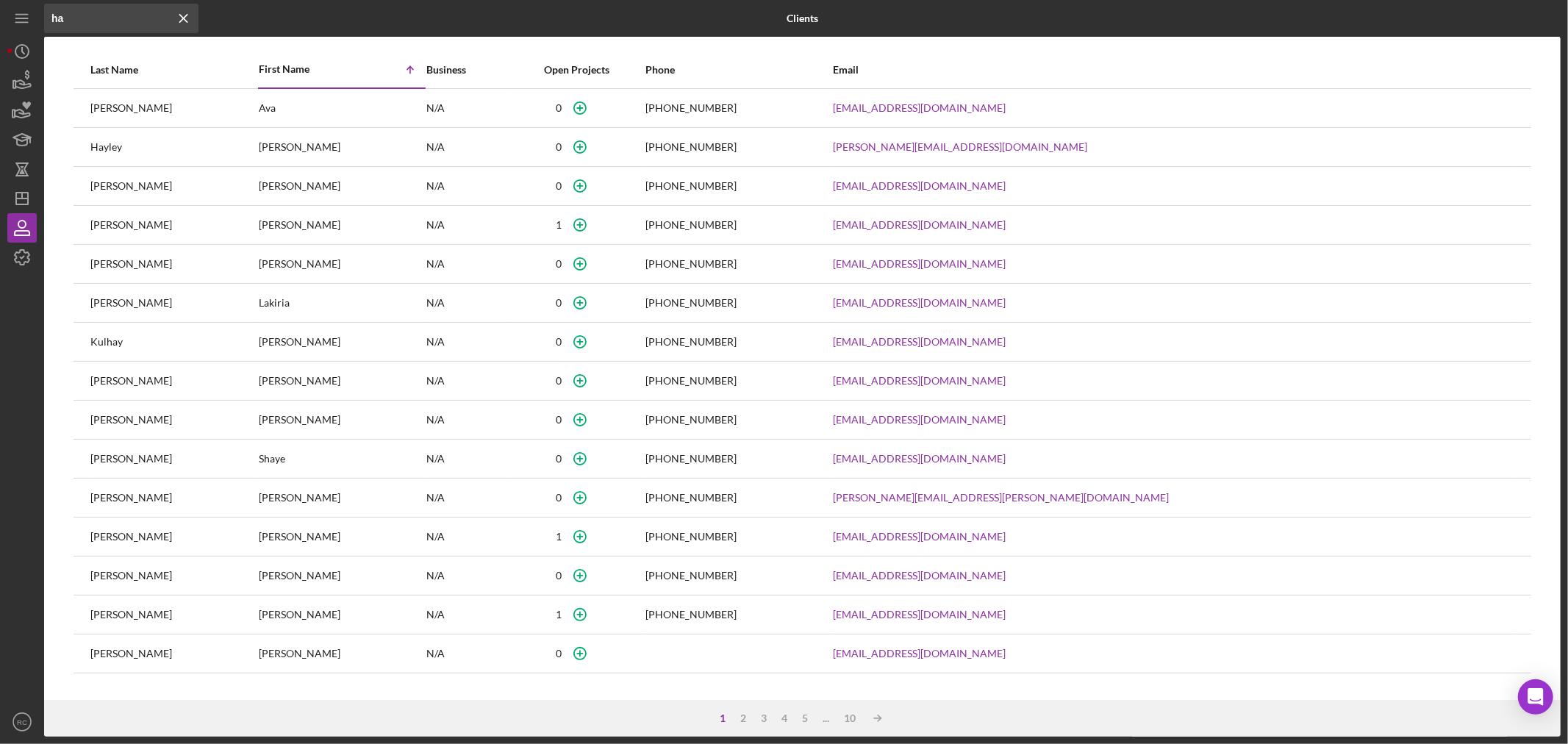
type input "h"
